Goal: Task Accomplishment & Management: Use online tool/utility

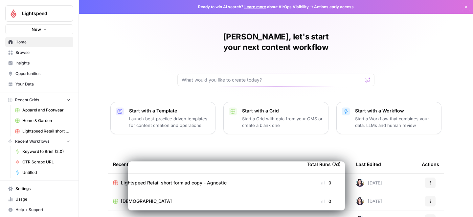
click at [32, 55] on span "Browse" at bounding box center [42, 53] width 55 height 6
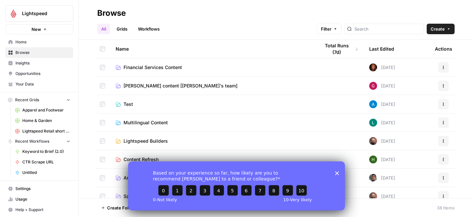
click at [181, 85] on span "[PERSON_NAME] content [[PERSON_NAME]'s team]" at bounding box center [180, 85] width 114 height 7
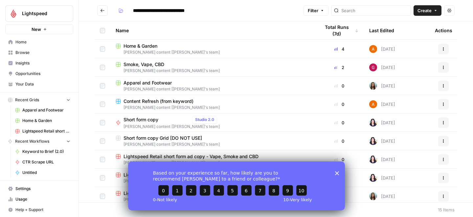
click at [155, 59] on td "Smoke, Vape, CBD NOAM content [Francesca's team]" at bounding box center [212, 67] width 204 height 18
click at [155, 69] on span "[PERSON_NAME] content [[PERSON_NAME]'s team]" at bounding box center [213, 71] width 194 height 6
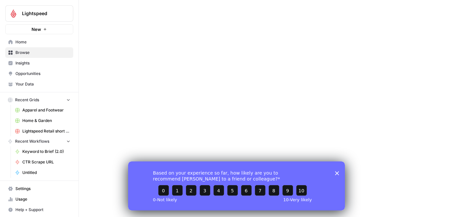
click at [155, 69] on div at bounding box center [276, 108] width 394 height 217
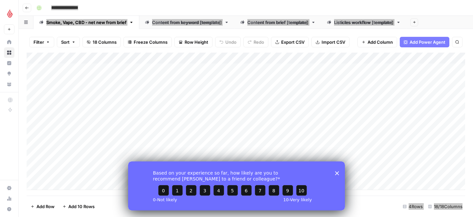
click at [336, 170] on div "Based on your experience so far, how likely are you to recommend AirOps to a fr…" at bounding box center [236, 185] width 217 height 49
click at [86, 167] on div "Add Column" at bounding box center [246, 121] width 438 height 137
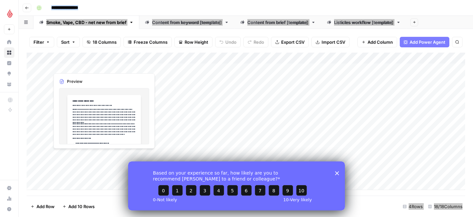
click at [86, 167] on div "Add Column" at bounding box center [246, 121] width 438 height 137
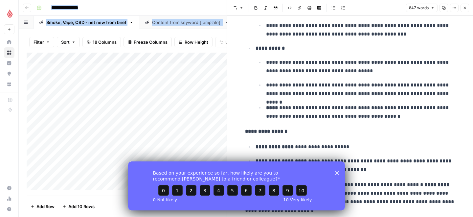
scroll to position [1074, 0]
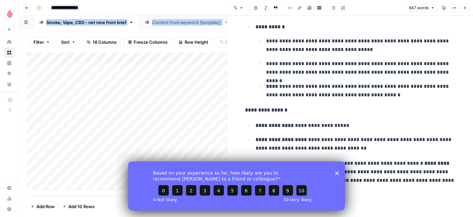
click at [464, 9] on icon "button" at bounding box center [465, 8] width 4 height 4
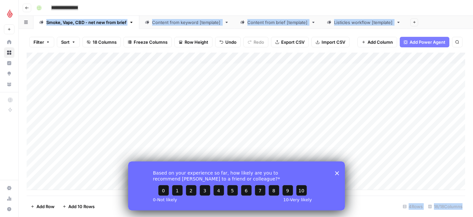
click at [337, 172] on polygon "Close survey" at bounding box center [337, 173] width 4 height 4
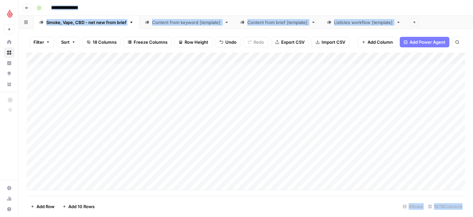
click at [432, 166] on div "Add Column" at bounding box center [246, 121] width 438 height 137
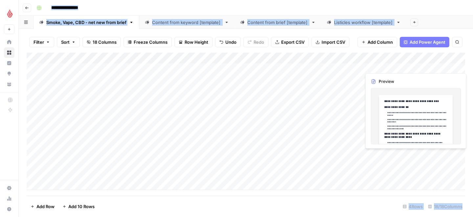
click at [432, 166] on div "Add Column" at bounding box center [246, 121] width 438 height 137
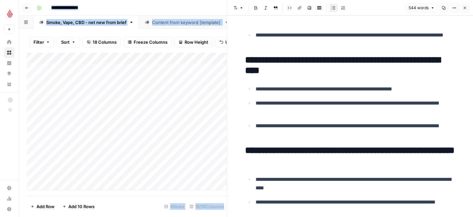
scroll to position [110, 0]
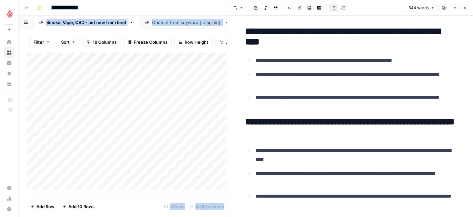
click at [466, 7] on icon "button" at bounding box center [465, 8] width 4 height 4
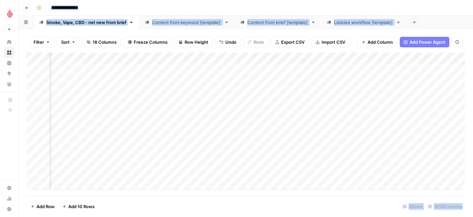
scroll to position [0, 569]
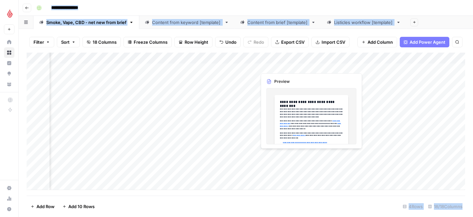
click at [288, 166] on div "Add Column" at bounding box center [246, 121] width 438 height 137
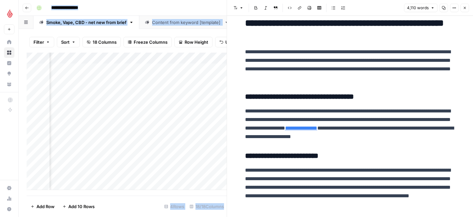
scroll to position [346, 0]
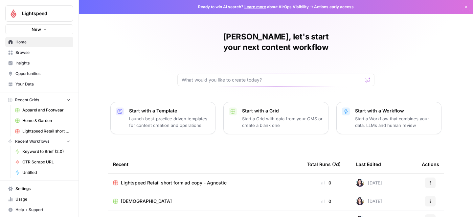
click at [23, 53] on span "Browse" at bounding box center [42, 53] width 55 height 6
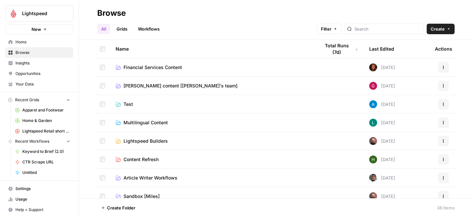
click at [168, 84] on span "[PERSON_NAME] content [[PERSON_NAME]'s team]" at bounding box center [180, 85] width 114 height 7
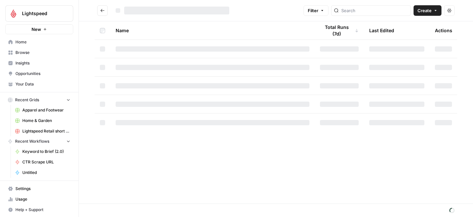
click at [168, 84] on div at bounding box center [213, 85] width 194 height 5
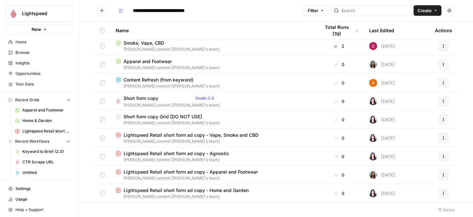
scroll to position [22, 0]
click at [148, 153] on span "Lightspeed Retail short form ad copy - Agnostic" at bounding box center [176, 153] width 106 height 7
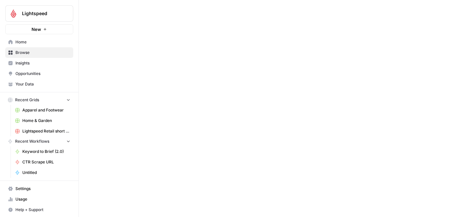
click at [148, 153] on div at bounding box center [276, 108] width 394 height 217
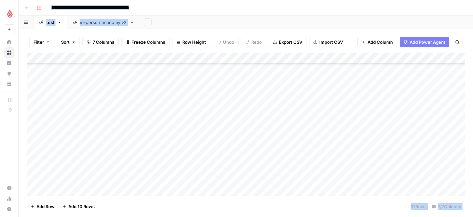
scroll to position [292, 0]
click at [100, 167] on div "Add Column" at bounding box center [246, 124] width 438 height 143
click at [266, 169] on div "Add Column" at bounding box center [246, 124] width 438 height 143
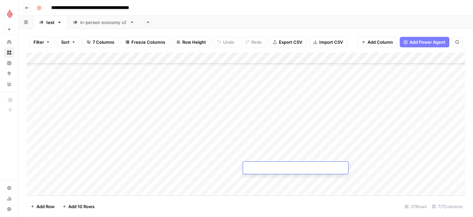
type textarea "**********"
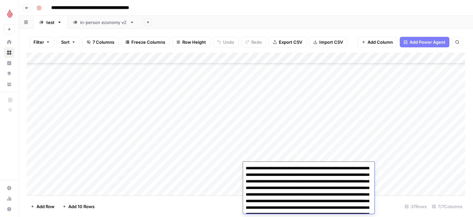
scroll to position [49, 0]
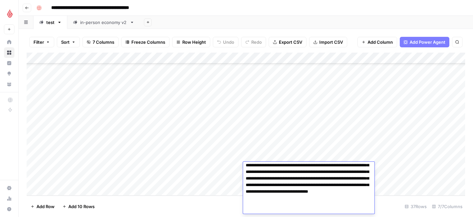
click at [99, 163] on div "Add Column" at bounding box center [246, 124] width 438 height 143
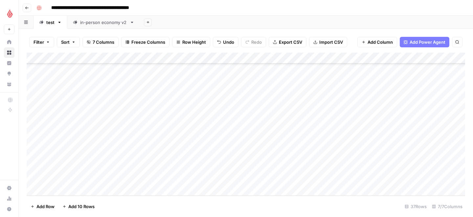
click at [89, 166] on div "Add Column" at bounding box center [246, 124] width 438 height 143
click at [89, 166] on textarea at bounding box center [101, 168] width 105 height 9
type textarea "**********"
click at [73, 168] on textarea "**********" at bounding box center [101, 168] width 105 height 9
click at [170, 171] on div "Add Column" at bounding box center [246, 124] width 438 height 143
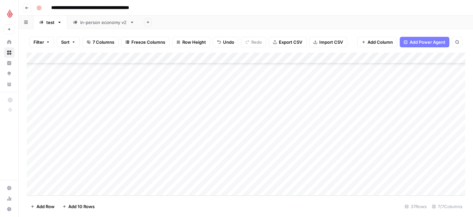
click at [170, 171] on div "Add Column" at bounding box center [246, 124] width 438 height 143
type textarea "**********"
click at [235, 164] on div "Add Column" at bounding box center [246, 124] width 438 height 143
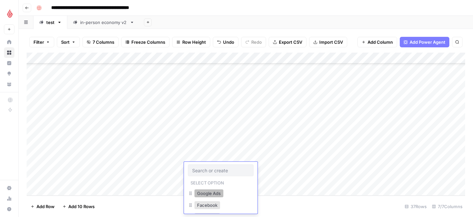
scroll to position [39, 0]
click at [204, 203] on button "Other" at bounding box center [202, 202] width 17 height 8
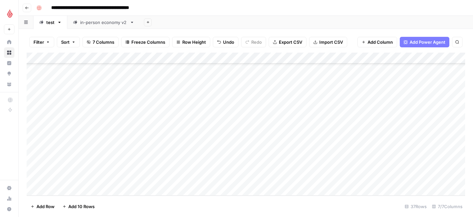
click at [323, 168] on div "Add Column" at bounding box center [246, 124] width 438 height 143
click at [388, 169] on div "Add Column" at bounding box center [246, 124] width 438 height 143
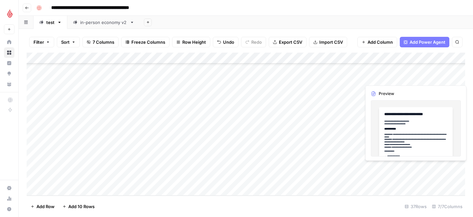
click at [388, 169] on div "Add Column" at bounding box center [246, 124] width 438 height 143
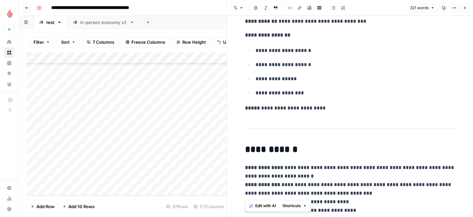
scroll to position [178, 0]
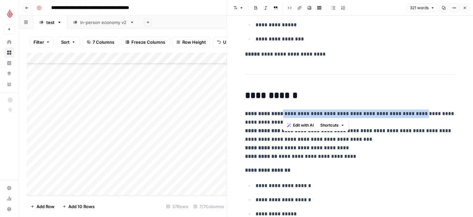
drag, startPoint x: 283, startPoint y: 113, endPoint x: 413, endPoint y: 112, distance: 129.7
click at [413, 112] on p "**********" at bounding box center [350, 134] width 210 height 51
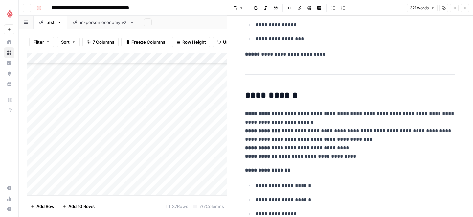
click at [381, 190] on ul "**********" at bounding box center [350, 206] width 210 height 51
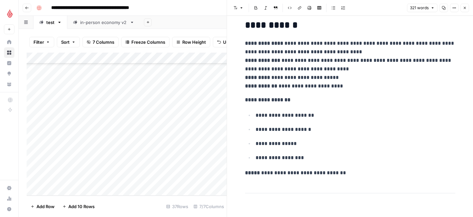
scroll to position [815, 0]
click at [370, 147] on p "**********" at bounding box center [356, 143] width 200 height 9
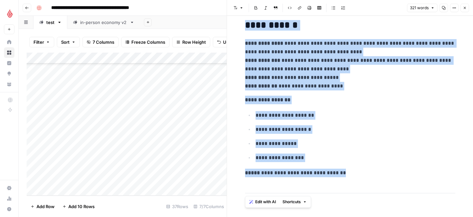
copy div "**********"
click at [464, 10] on button "Close" at bounding box center [464, 8] width 9 height 9
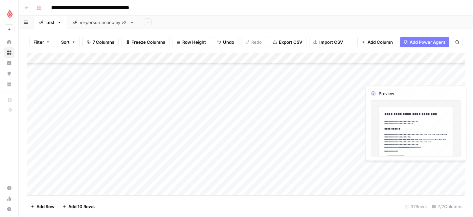
click at [434, 168] on div "Add Column" at bounding box center [246, 124] width 438 height 143
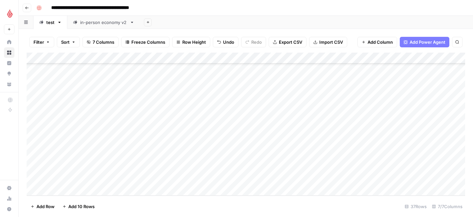
click at [434, 168] on div "Add Column" at bounding box center [246, 124] width 438 height 143
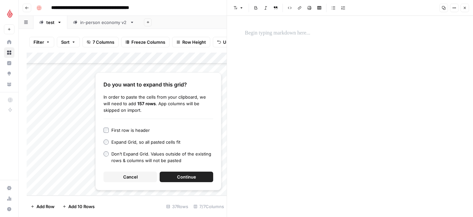
click at [345, 90] on div at bounding box center [350, 116] width 218 height 201
click at [192, 174] on span "Continue" at bounding box center [186, 176] width 19 height 7
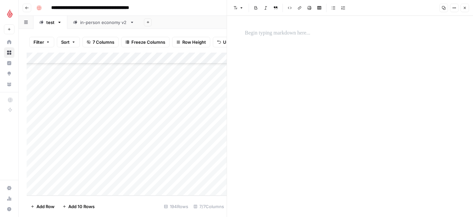
click at [462, 8] on button "Close" at bounding box center [464, 8] width 9 height 9
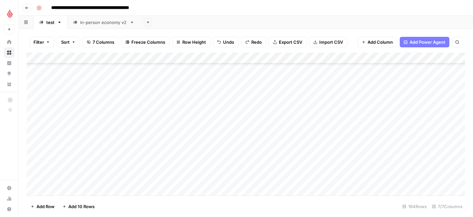
scroll to position [724, 0]
click at [230, 43] on span "Undo" at bounding box center [228, 42] width 11 height 7
click at [224, 41] on span "Undo" at bounding box center [228, 42] width 11 height 7
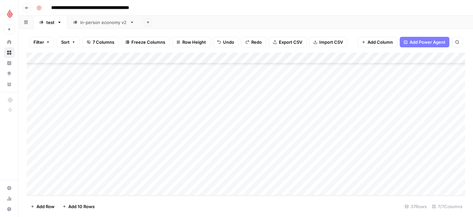
click at [224, 41] on span "Undo" at bounding box center [228, 42] width 11 height 7
click at [260, 42] on span "Redo" at bounding box center [256, 42] width 11 height 7
click at [435, 168] on div "Add Column" at bounding box center [246, 124] width 438 height 143
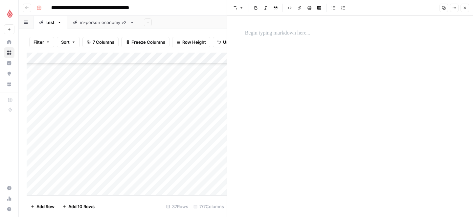
click at [285, 29] on p at bounding box center [350, 33] width 210 height 9
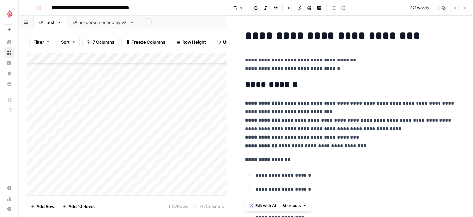
scroll to position [793, 0]
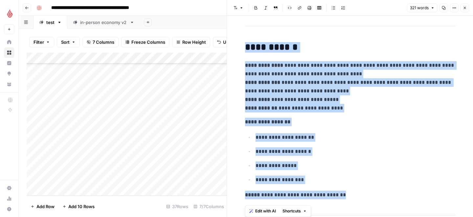
click at [262, 214] on button "Edit with AI" at bounding box center [263, 211] width 32 height 9
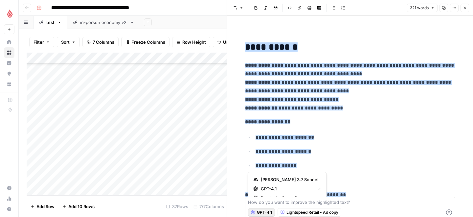
click at [264, 211] on span "GPT-4.1" at bounding box center [264, 212] width 15 height 6
click at [281, 180] on span "[PERSON_NAME] 3.7 Sonnet" at bounding box center [290, 179] width 58 height 7
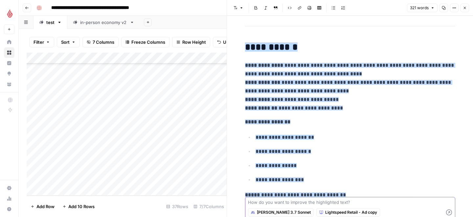
click at [301, 205] on textarea at bounding box center [350, 202] width 204 height 7
type textarea "make the on image text shorter, max 50 characters"
click at [447, 212] on icon "button" at bounding box center [449, 212] width 6 height 6
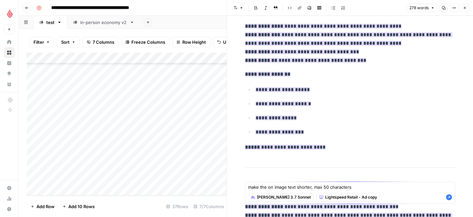
scroll to position [0, 0]
